Goal: Information Seeking & Learning: Learn about a topic

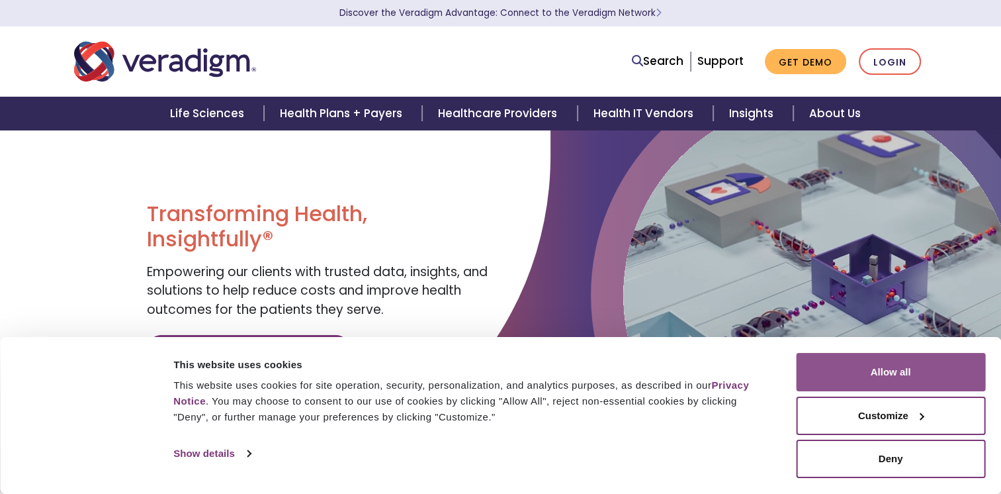
click at [930, 378] on button "Allow all" at bounding box center [890, 372] width 189 height 38
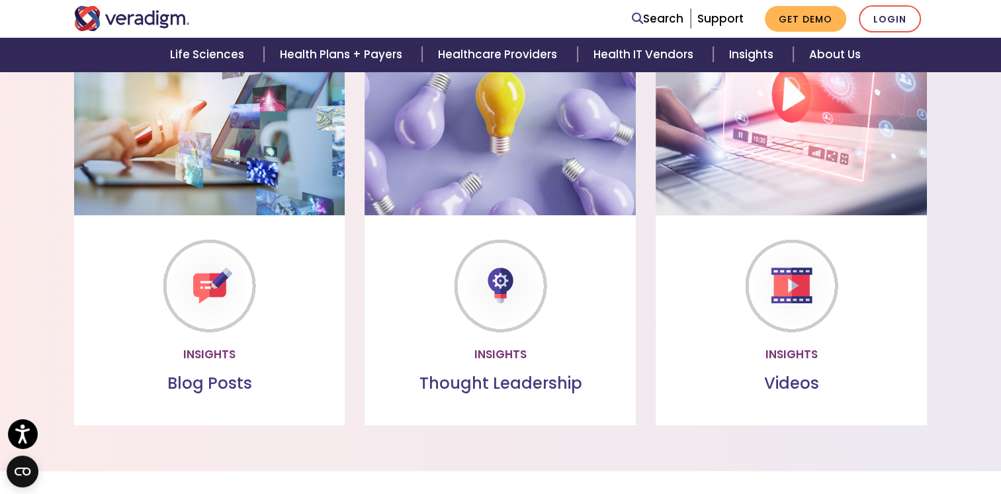
scroll to position [1076, 0]
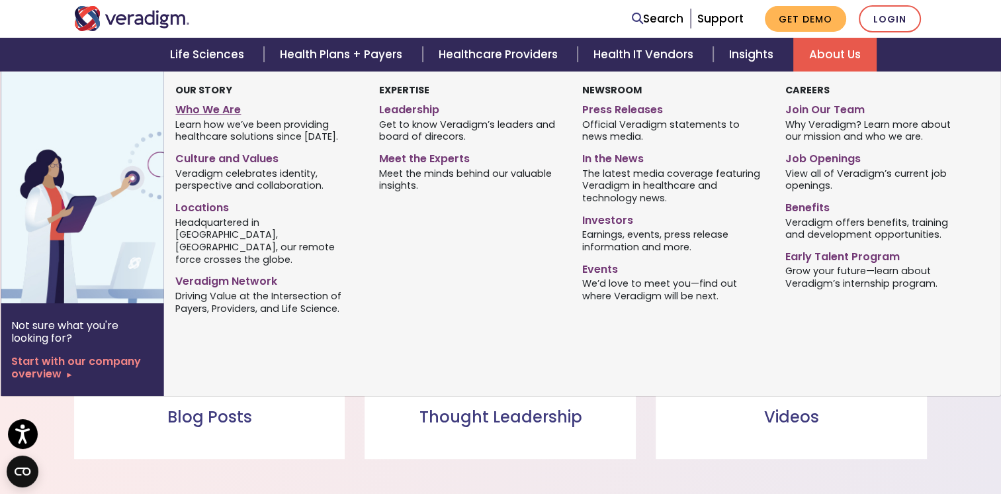
click at [206, 108] on link "Who We Are" at bounding box center [266, 107] width 183 height 19
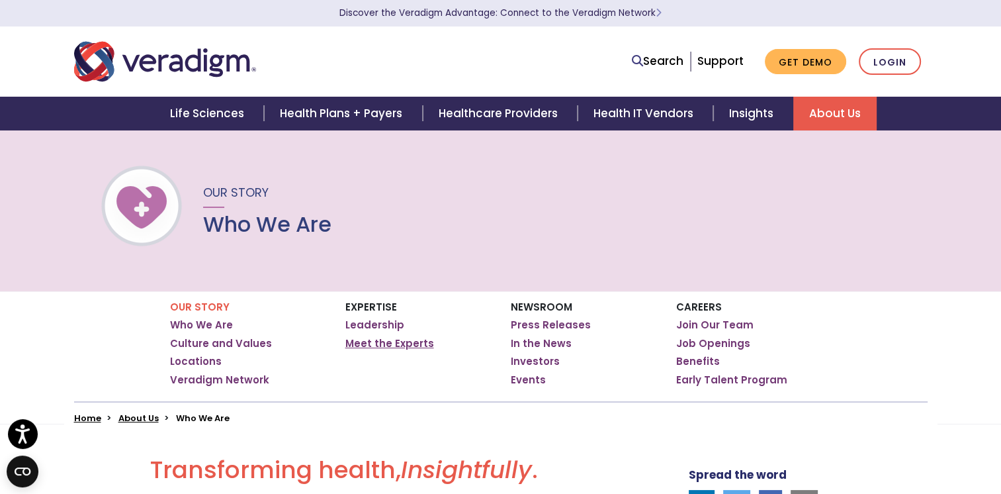
click at [406, 347] on link "Meet the Experts" at bounding box center [389, 343] width 89 height 13
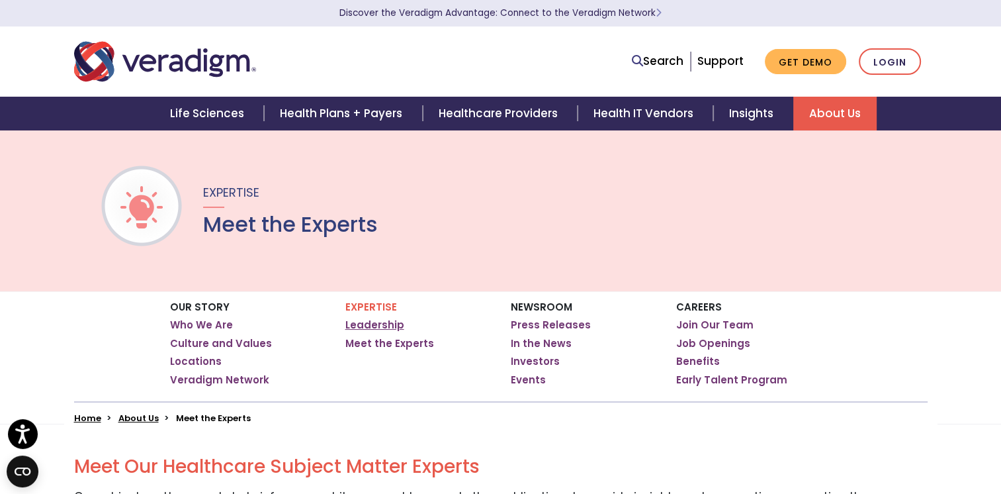
click at [386, 324] on link "Leadership" at bounding box center [374, 324] width 59 height 13
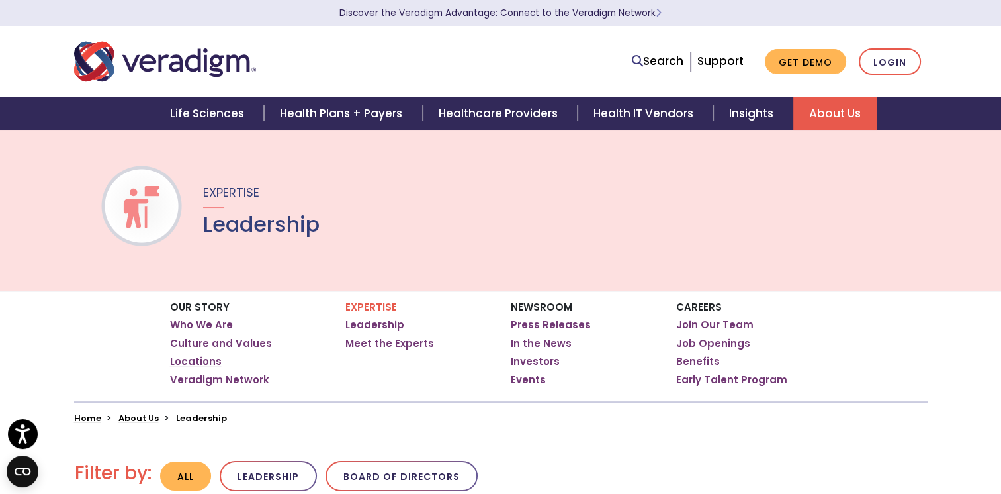
click at [205, 365] on link "Locations" at bounding box center [196, 361] width 52 height 13
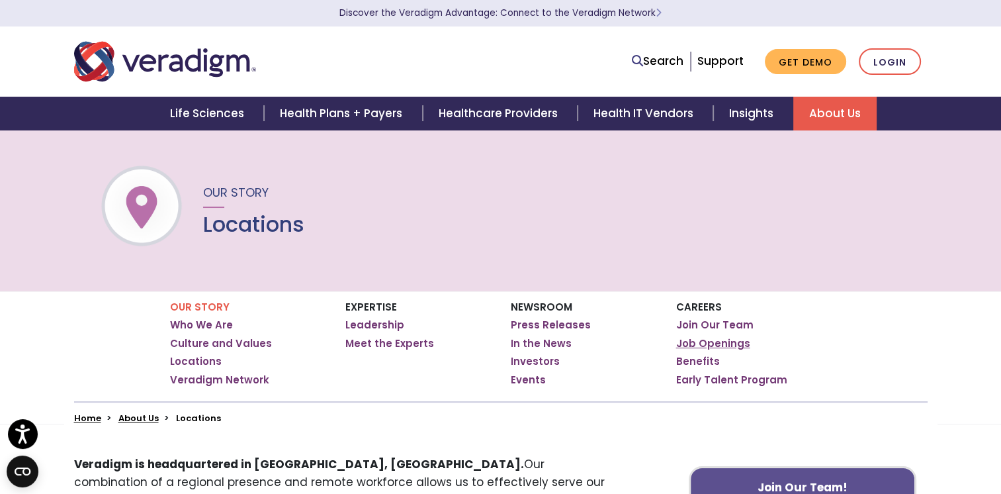
click at [721, 344] on link "Job Openings" at bounding box center [713, 343] width 74 height 13
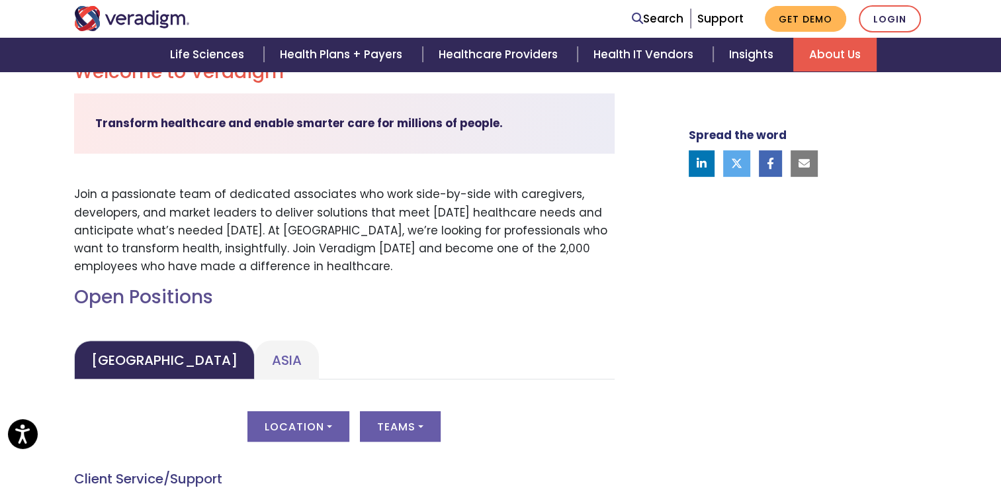
scroll to position [397, 0]
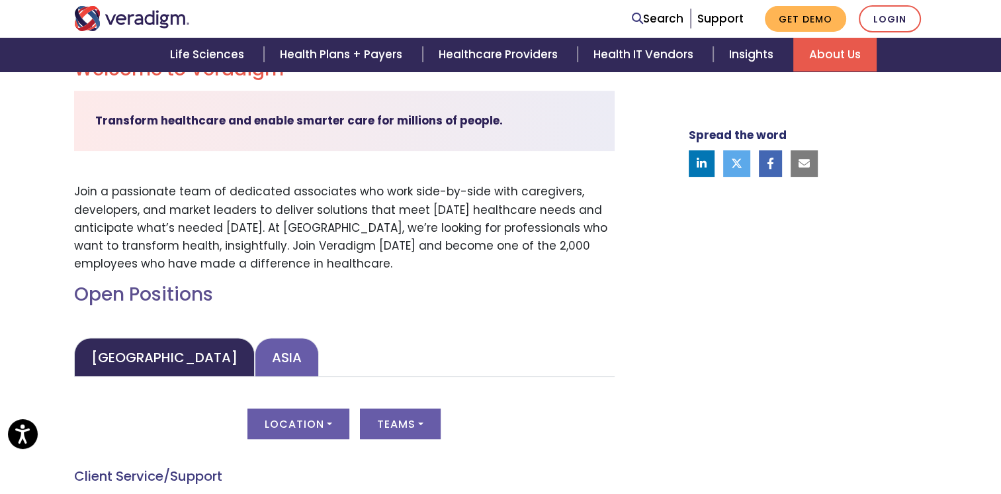
click at [255, 372] on link "Asia" at bounding box center [287, 357] width 64 height 39
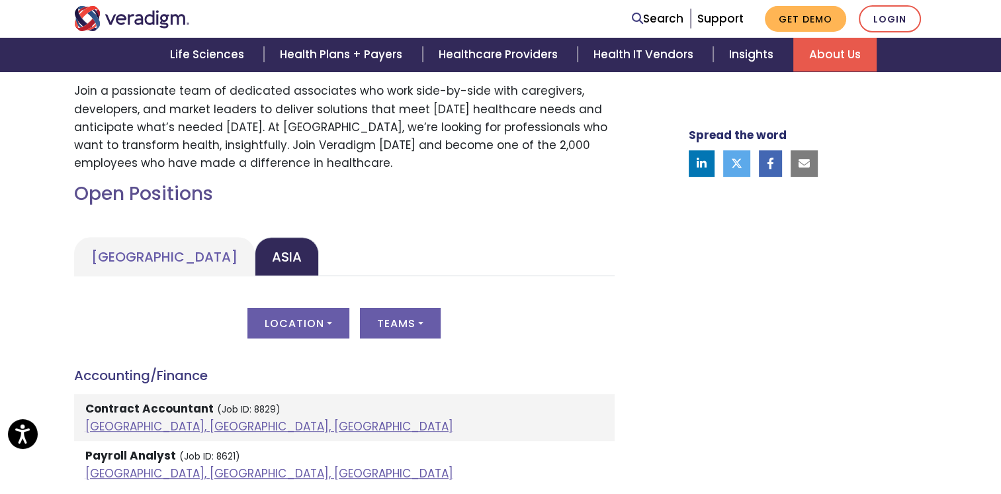
scroll to position [596, 0]
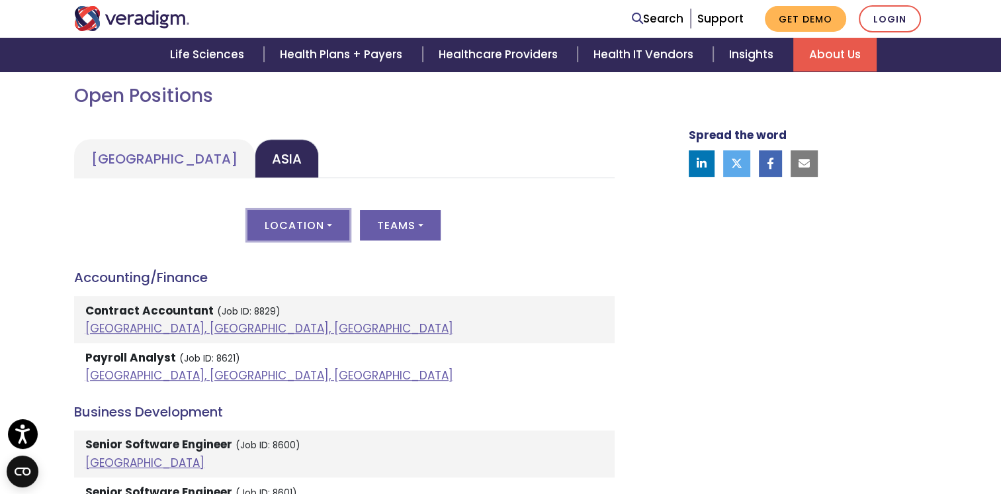
click at [330, 224] on button "Location" at bounding box center [299, 225] width 102 height 30
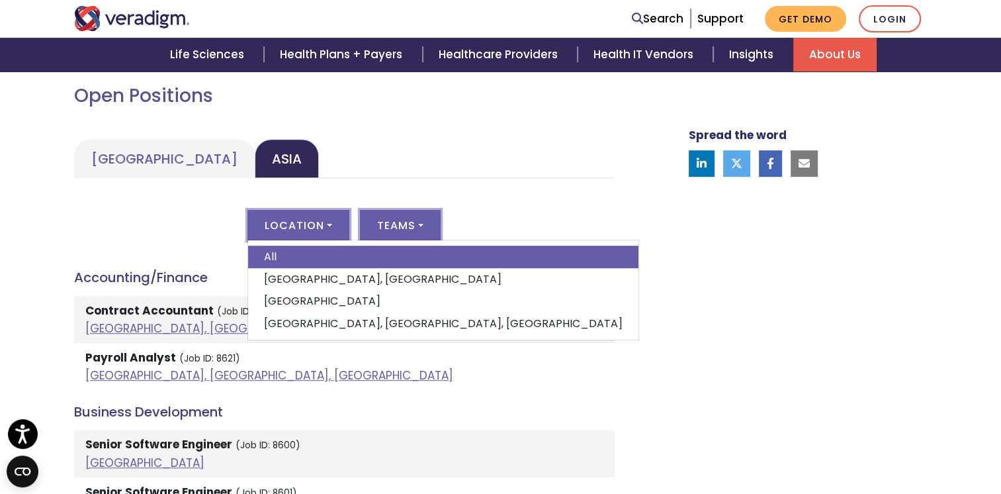
click at [427, 220] on button "Teams" at bounding box center [400, 225] width 81 height 30
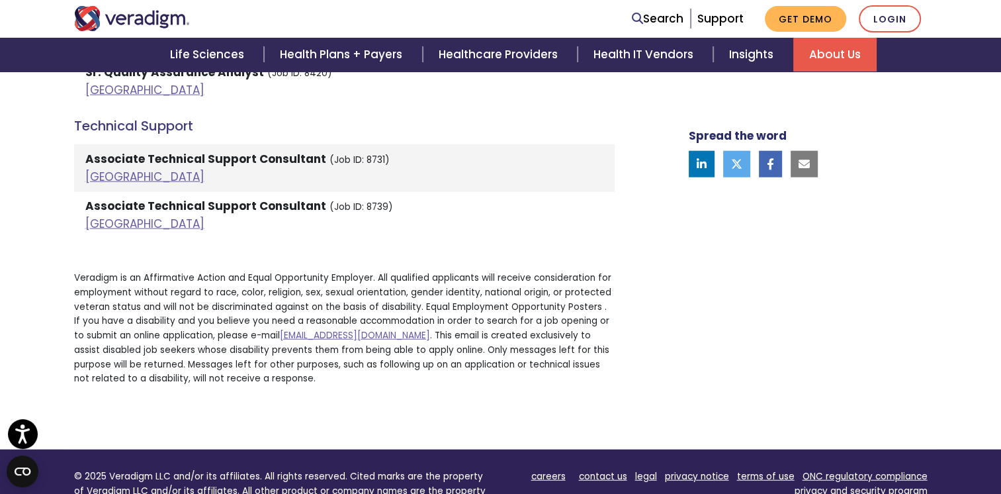
scroll to position [3111, 0]
